Goal: Find specific page/section: Find specific page/section

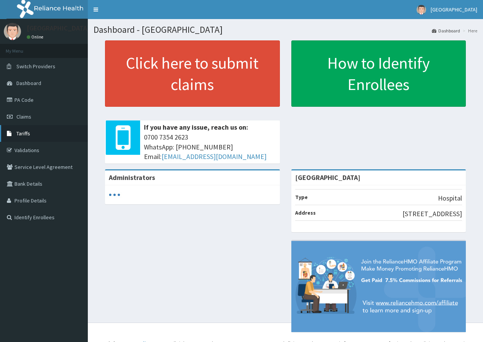
click at [29, 136] on span "Tariffs" at bounding box center [23, 133] width 14 height 7
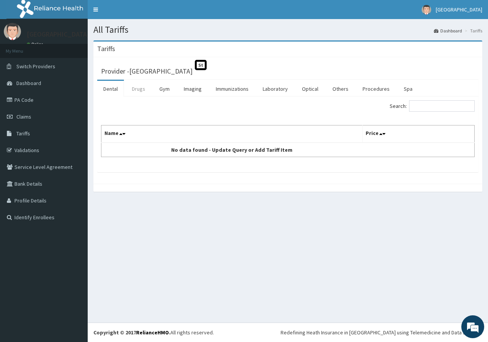
click at [140, 92] on link "Drugs" at bounding box center [139, 89] width 26 height 16
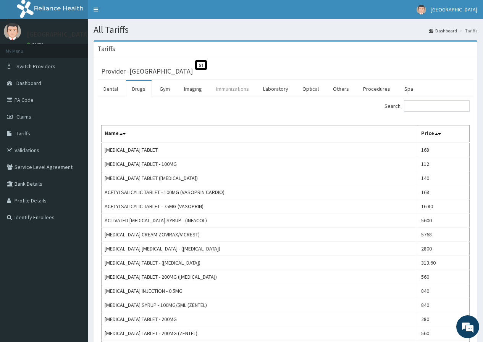
click at [234, 89] on link "Immunizations" at bounding box center [232, 89] width 45 height 16
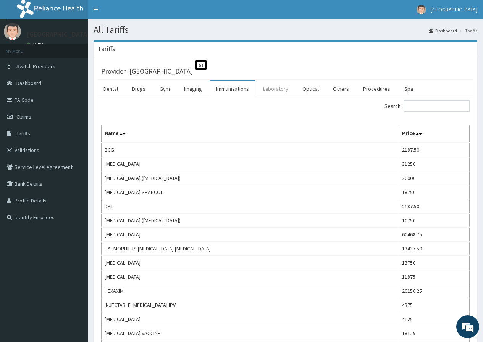
click at [278, 91] on link "Laboratory" at bounding box center [275, 89] width 37 height 16
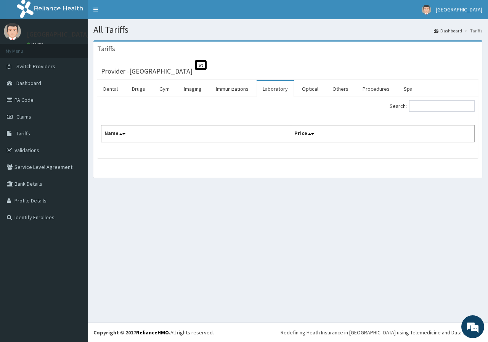
click at [271, 96] on link "Laboratory" at bounding box center [275, 89] width 37 height 16
click at [329, 89] on link "Others" at bounding box center [341, 89] width 28 height 16
